Goal: Transaction & Acquisition: Purchase product/service

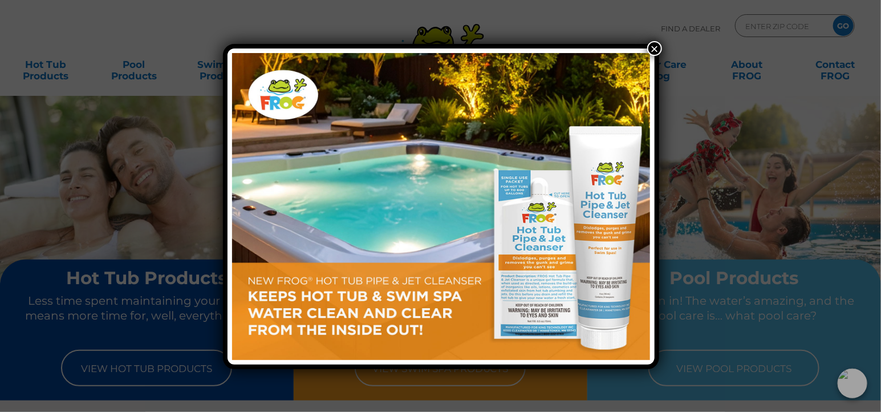
click at [657, 48] on button "×" at bounding box center [654, 48] width 15 height 15
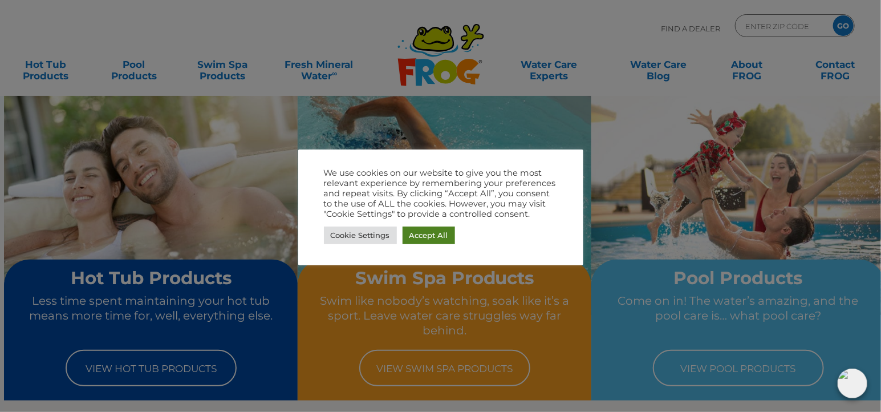
click at [433, 231] on link "Accept All" at bounding box center [429, 235] width 52 height 18
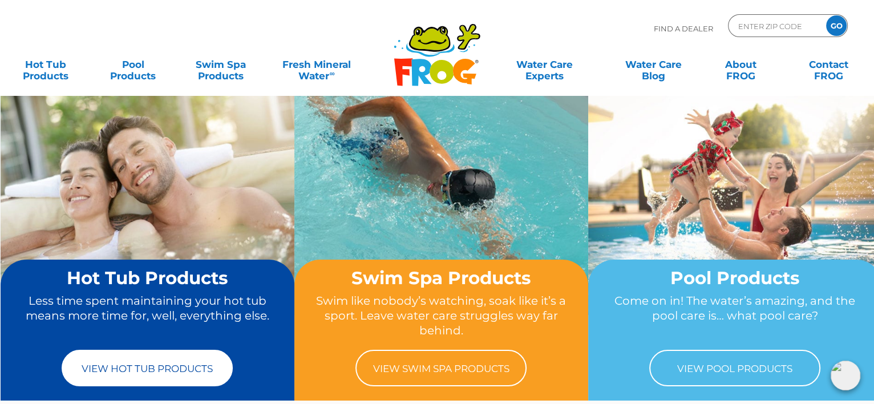
click at [124, 371] on link "View Hot Tub Products" at bounding box center [147, 368] width 171 height 36
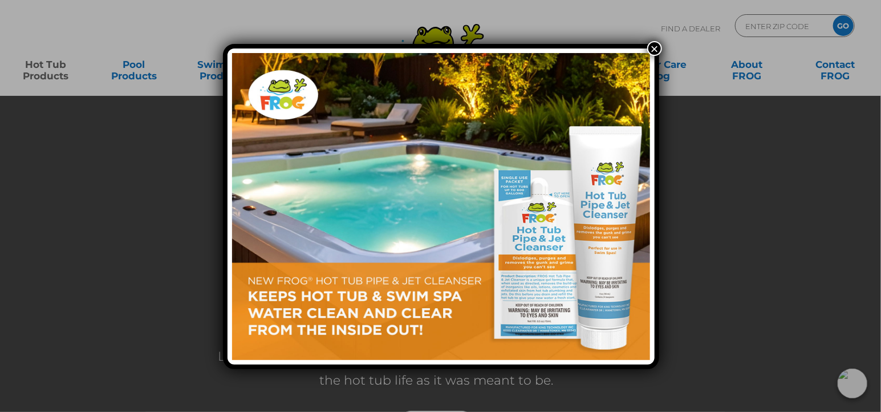
click at [652, 49] on button "×" at bounding box center [654, 48] width 15 height 15
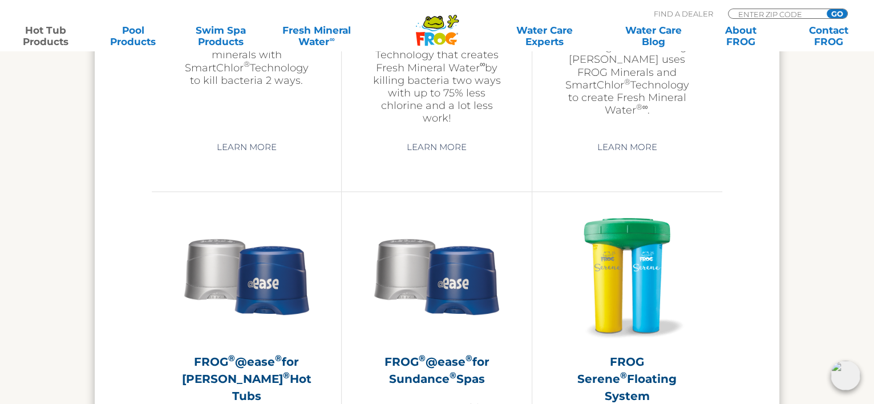
scroll to position [1969, 0]
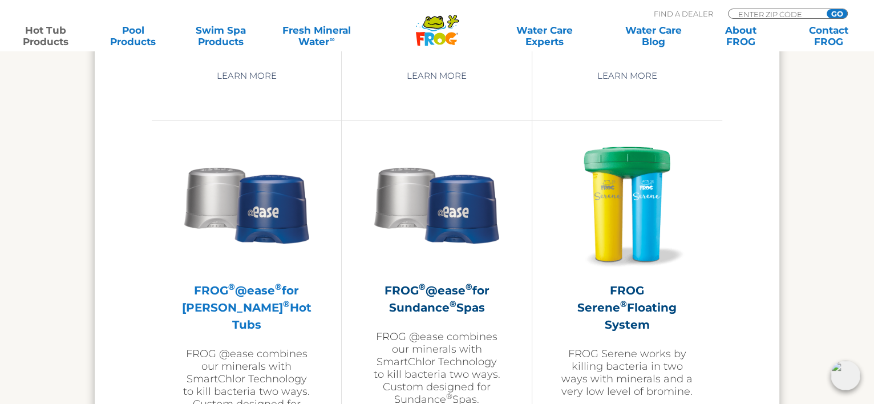
click at [275, 303] on h2 "FROG ® @ease ® for Jacuzzi ® Hot Tubs" at bounding box center [246, 307] width 132 height 51
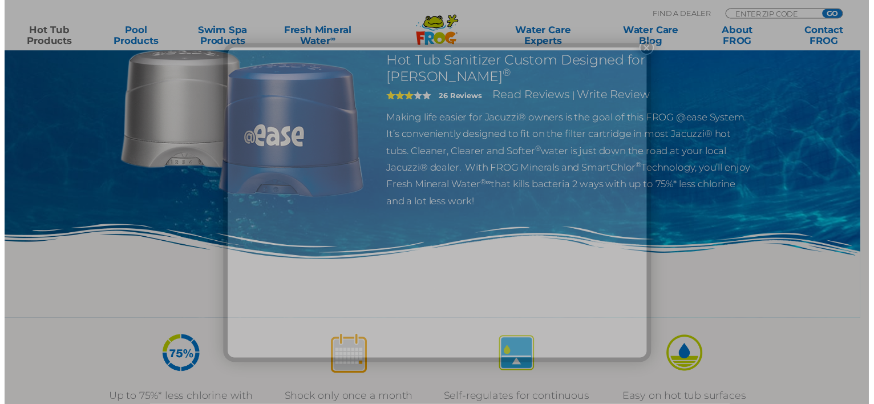
scroll to position [155, 0]
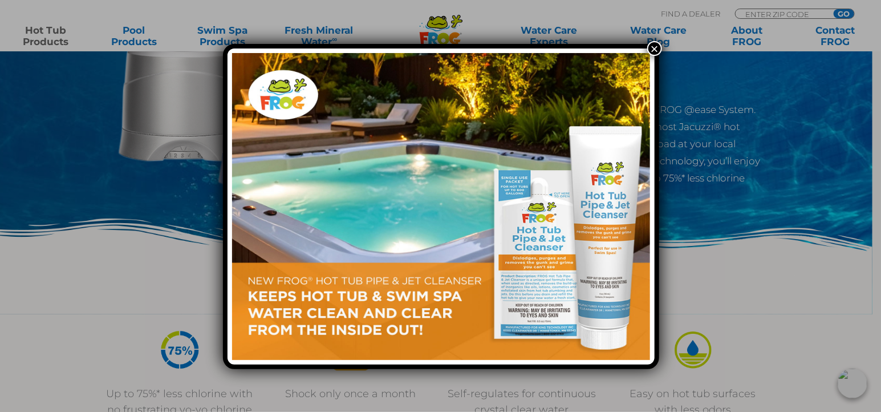
click at [651, 47] on button "×" at bounding box center [654, 48] width 15 height 15
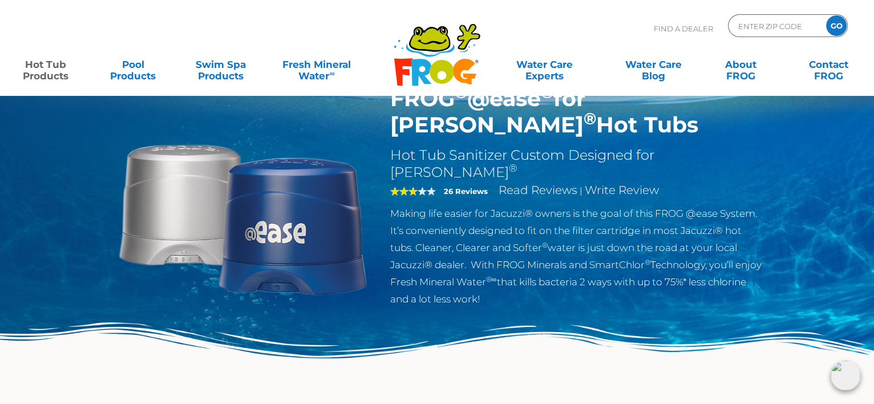
scroll to position [0, 0]
